Goal: Information Seeking & Learning: Find specific fact

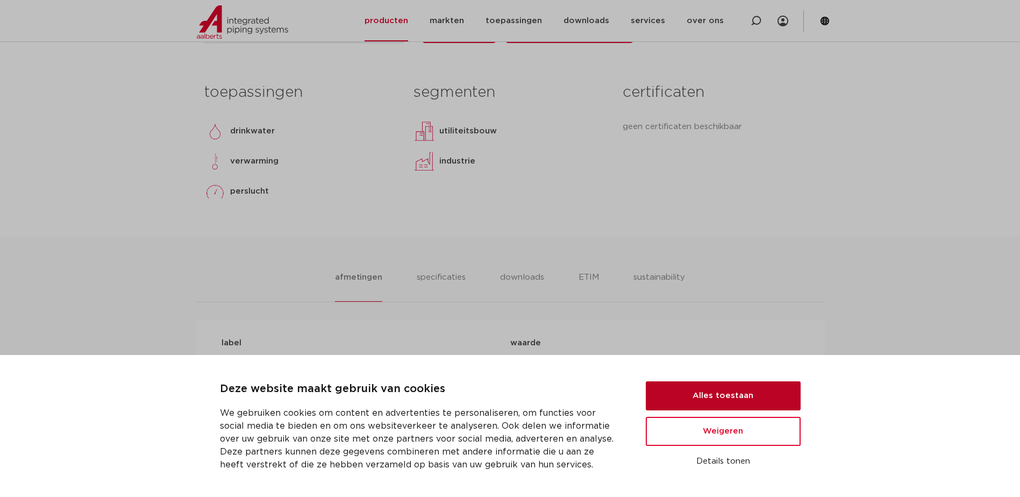
click at [727, 398] on button "Alles toestaan" at bounding box center [723, 395] width 155 height 29
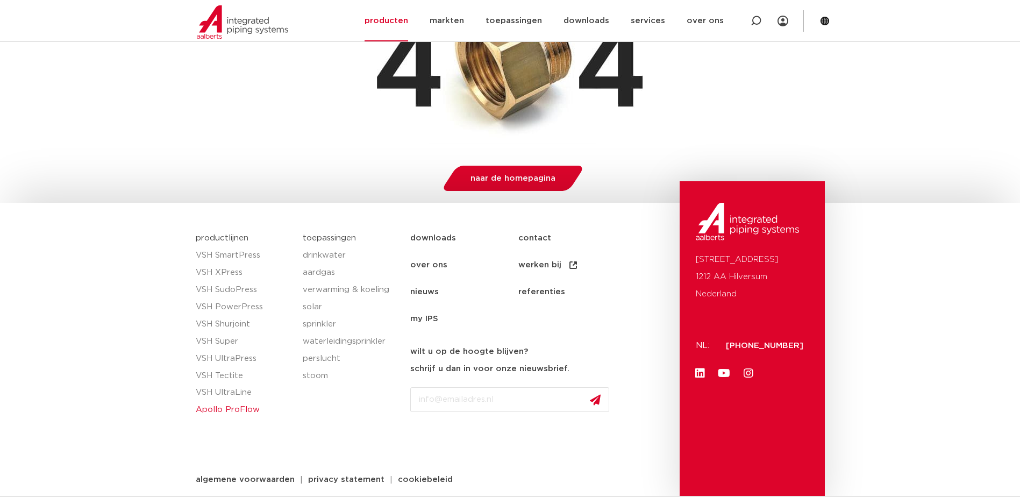
scroll to position [255, 0]
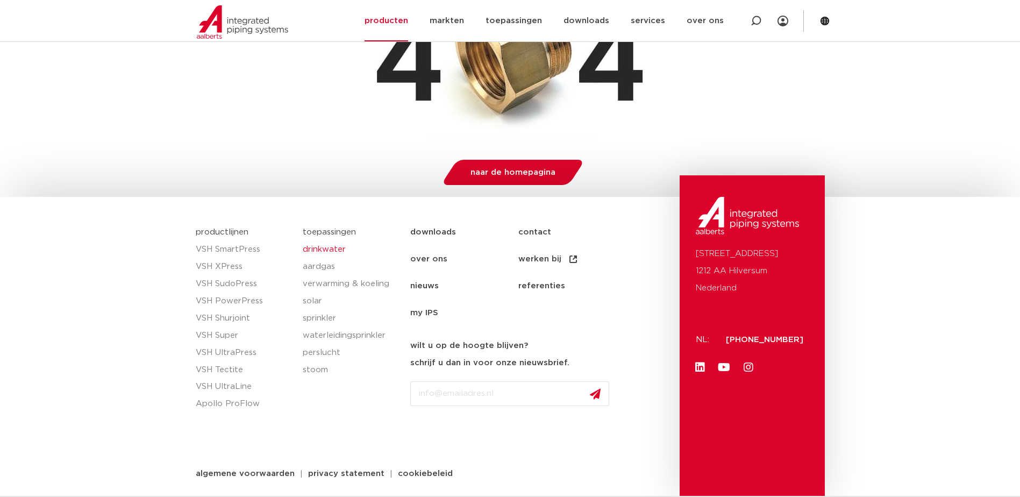
click at [323, 248] on link "drinkwater" at bounding box center [351, 249] width 97 height 17
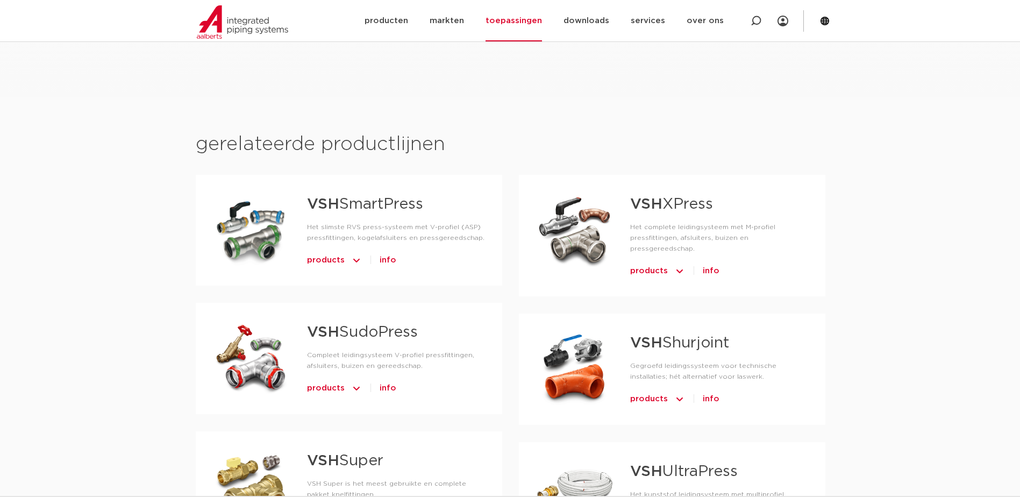
scroll to position [484, 0]
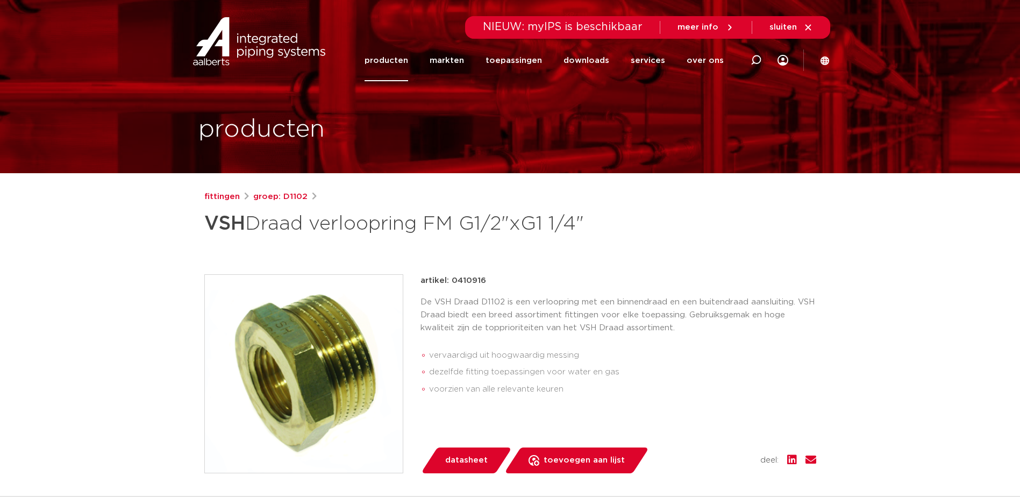
click at [748, 60] on div at bounding box center [755, 60] width 43 height 82
click at [764, 55] on div at bounding box center [755, 59] width 21 height 27
click at [751, 58] on icon at bounding box center [756, 60] width 11 height 11
click at [512, 60] on input "Zoeken" at bounding box center [594, 59] width 338 height 22
type input "pijpnippel"
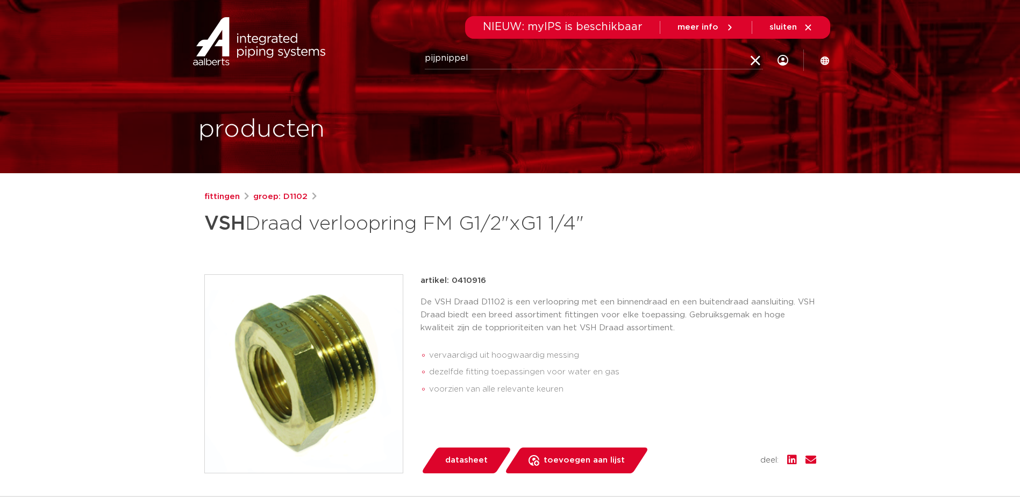
click button "Zoeken" at bounding box center [0, 0] width 0 height 0
